Goal: Communication & Community: Answer question/provide support

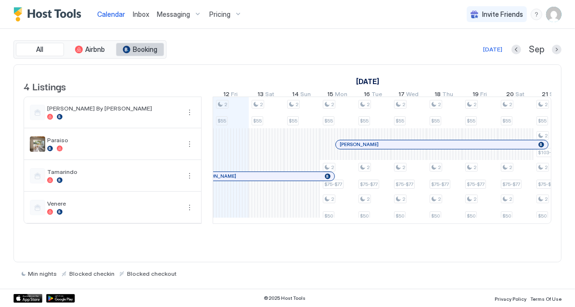
scroll to position [0, 534]
click at [147, 12] on span "Inbox" at bounding box center [141, 14] width 16 height 8
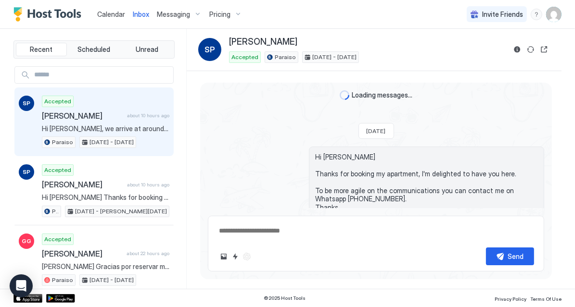
type textarea "*"
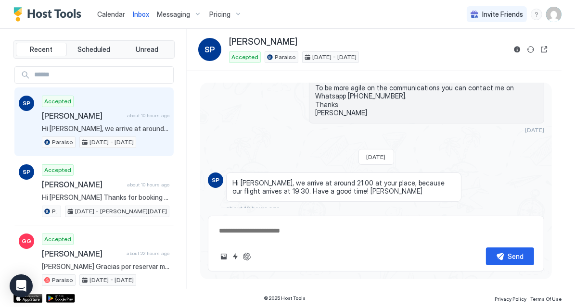
click at [113, 12] on span "Calendar" at bounding box center [111, 14] width 28 height 8
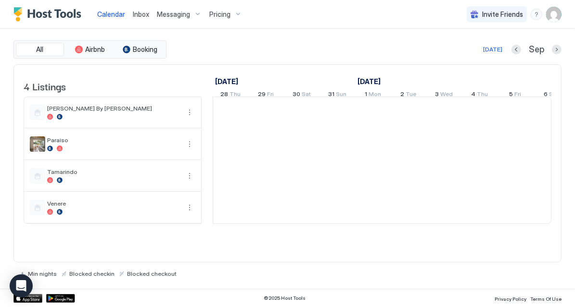
scroll to position [0, 534]
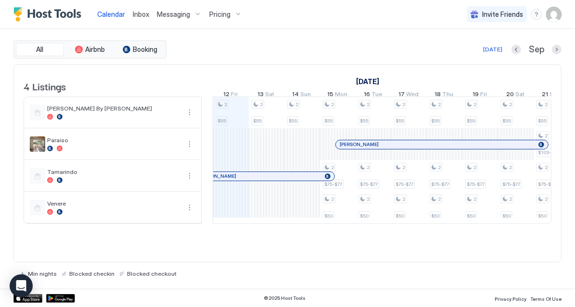
click at [142, 12] on span "Inbox" at bounding box center [141, 14] width 16 height 8
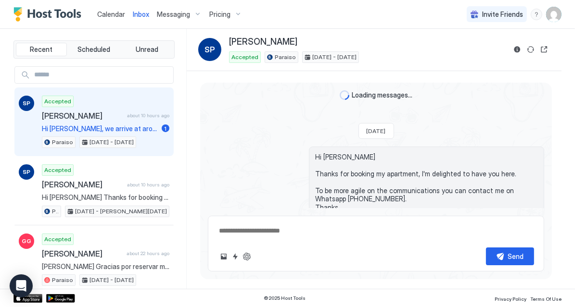
scroll to position [103, 0]
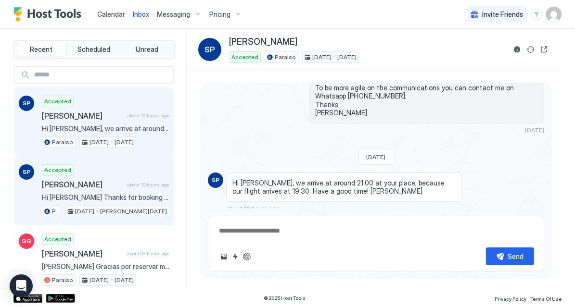
click at [117, 180] on span "[PERSON_NAME]" at bounding box center [82, 185] width 81 height 10
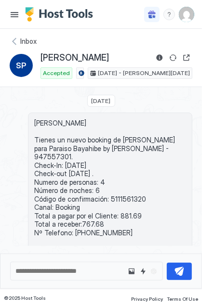
click at [128, 188] on span "[PERSON_NAME] Tienes un nuevo booking de [PERSON_NAME] para Paraiso Bayahibe by…" at bounding box center [110, 186] width 152 height 135
copy span "5111561320"
drag, startPoint x: 93, startPoint y: 58, endPoint x: 36, endPoint y: 58, distance: 56.8
click at [36, 58] on div "SP [PERSON_NAME] Accepted Paraiso [DATE] - [PERSON_NAME][DATE]" at bounding box center [101, 65] width 182 height 27
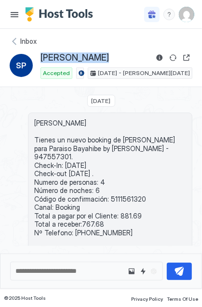
copy div "[PERSON_NAME]"
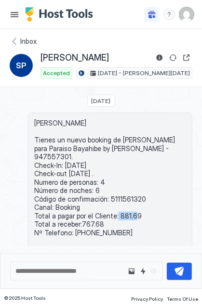
drag, startPoint x: 139, startPoint y: 205, endPoint x: 114, endPoint y: 204, distance: 25.5
click at [114, 204] on span "[PERSON_NAME] Tienes un nuevo booking de [PERSON_NAME] para Paraiso Bayahibe by…" at bounding box center [110, 186] width 152 height 135
copy span "881.69"
drag, startPoint x: 111, startPoint y: 218, endPoint x: 78, endPoint y: 218, distance: 32.2
click at [78, 218] on span "[PERSON_NAME] Tienes un nuevo booking de [PERSON_NAME] para Paraiso Bayahibe by…" at bounding box center [110, 186] width 152 height 135
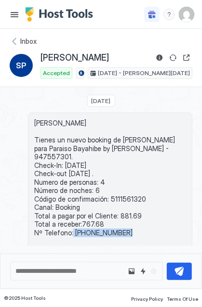
drag, startPoint x: 130, startPoint y: 218, endPoint x: 71, endPoint y: 220, distance: 59.2
click at [71, 220] on span "[PERSON_NAME] Tienes un nuevo booking de [PERSON_NAME] para Paraiso Bayahibe by…" at bounding box center [110, 186] width 152 height 135
copy span "[PHONE_NUMBER]"
click at [16, 41] on div "Inbox" at bounding box center [101, 42] width 182 height 10
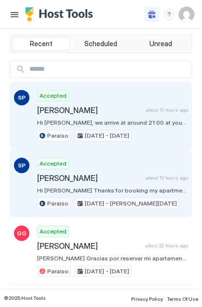
click at [77, 115] on div "Accepted [PERSON_NAME] about 10 hours ago Hi [PERSON_NAME], we arrive at around…" at bounding box center [112, 115] width 151 height 51
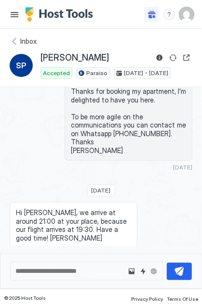
drag, startPoint x: 14, startPoint y: 42, endPoint x: 19, endPoint y: 49, distance: 8.3
click at [14, 42] on div "Inbox" at bounding box center [101, 42] width 182 height 10
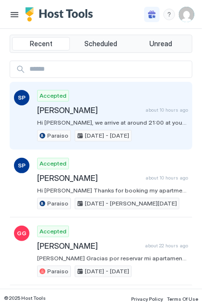
click at [65, 120] on span "Hi [PERSON_NAME], we arrive at around 21:00 at your place, because our flight a…" at bounding box center [112, 122] width 151 height 7
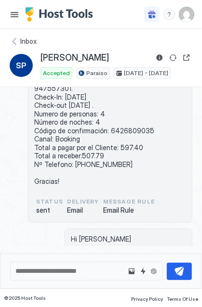
scroll to position [67, 0]
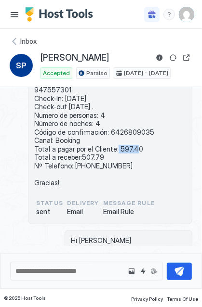
drag, startPoint x: 136, startPoint y: 139, endPoint x: 114, endPoint y: 140, distance: 22.2
click at [114, 140] on span "[PERSON_NAME] Tienes un nuevo booking de [PERSON_NAME] para Paraiso Bayahibe by…" at bounding box center [110, 119] width 152 height 135
copy span "597.40"
